Goal: Transaction & Acquisition: Obtain resource

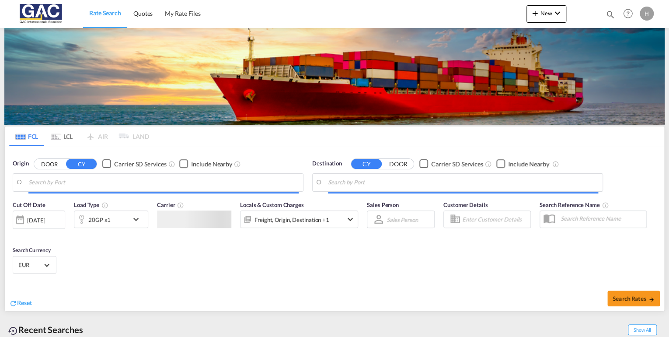
type input "[GEOGRAPHIC_DATA], DEBRV"
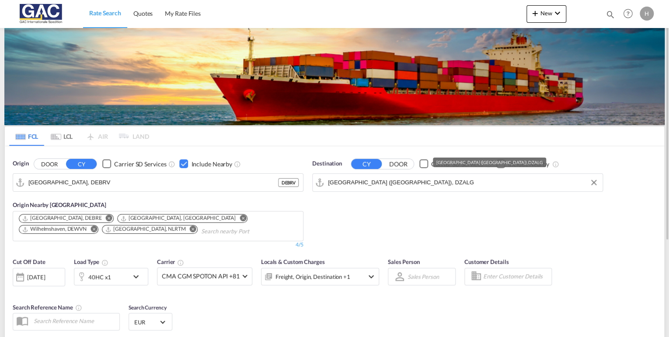
click at [393, 182] on input "[GEOGRAPHIC_DATA] ([GEOGRAPHIC_DATA]), DZALG" at bounding box center [463, 182] width 270 height 13
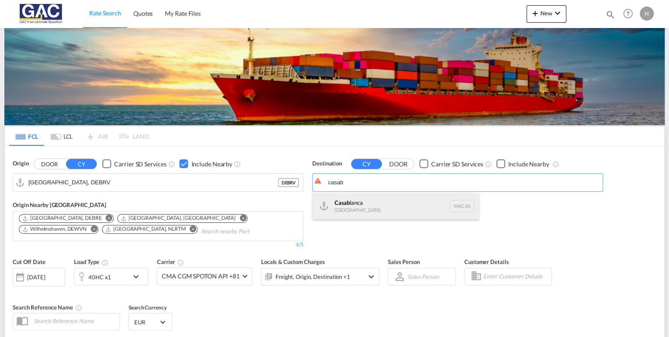
click at [352, 203] on div "Casab lanca [GEOGRAPHIC_DATA] [GEOGRAPHIC_DATA]" at bounding box center [396, 206] width 166 height 26
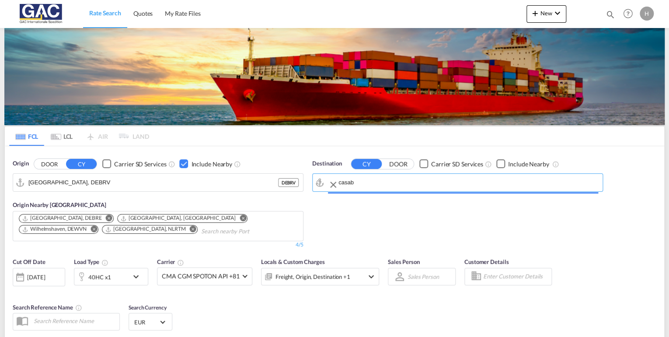
type input "[GEOGRAPHIC_DATA], MACAS"
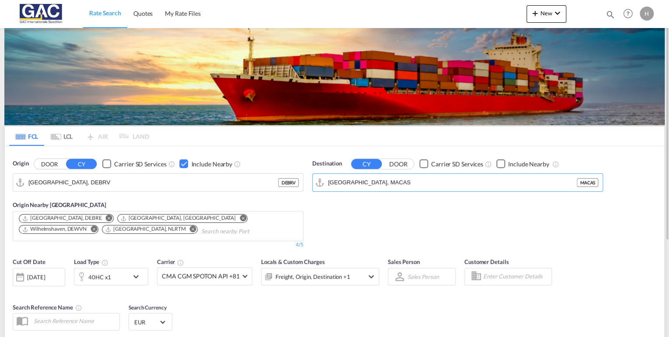
click at [500, 162] on div "Checkbox No Ink" at bounding box center [500, 163] width 9 height 9
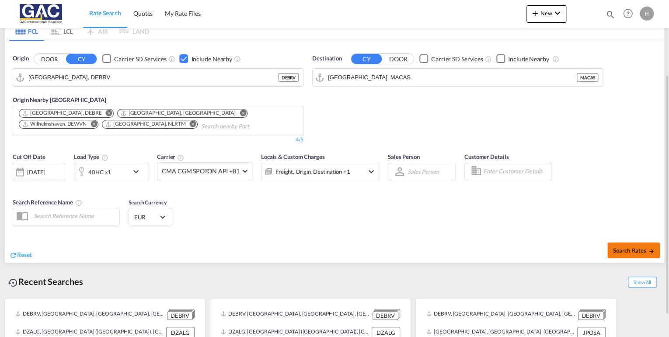
click at [612, 246] on button "Search Rates" at bounding box center [634, 250] width 52 height 16
type input "DEBRV to MACAS / [DATE]"
